Goal: Information Seeking & Learning: Learn about a topic

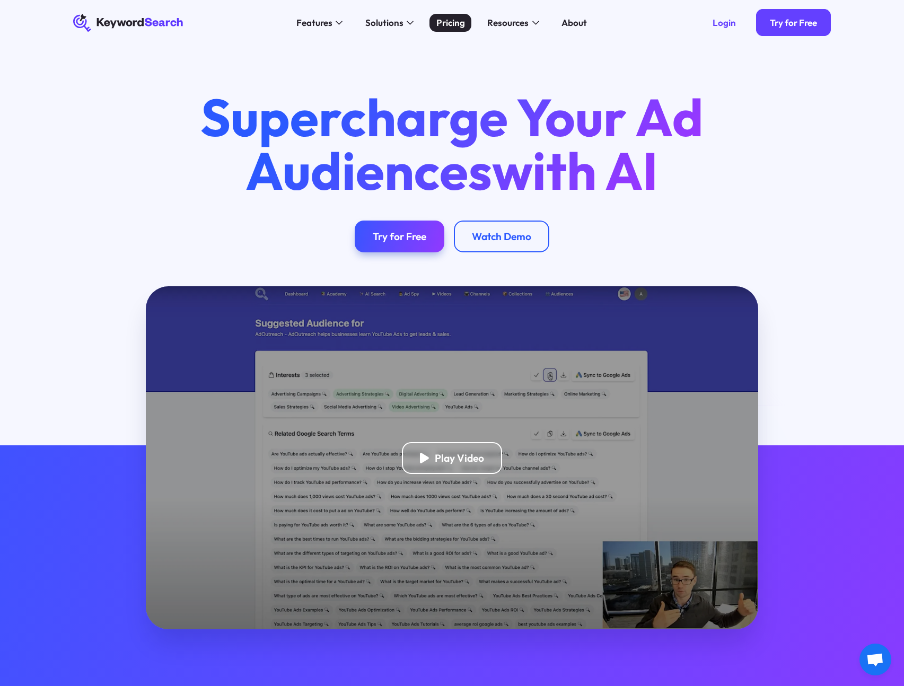
click at [453, 24] on div "Pricing" at bounding box center [450, 23] width 29 height 14
